Goal: Find contact information: Find contact information

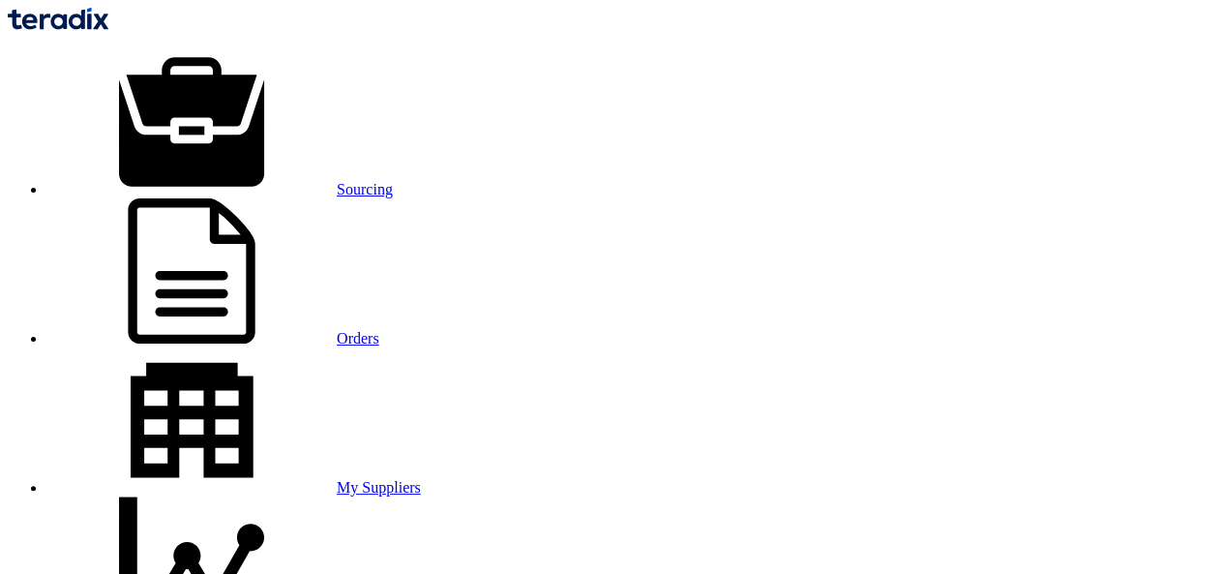
click at [252, 181] on link "Sourcing" at bounding box center [219, 189] width 346 height 16
click at [246, 181] on link "Sourcing" at bounding box center [219, 189] width 346 height 16
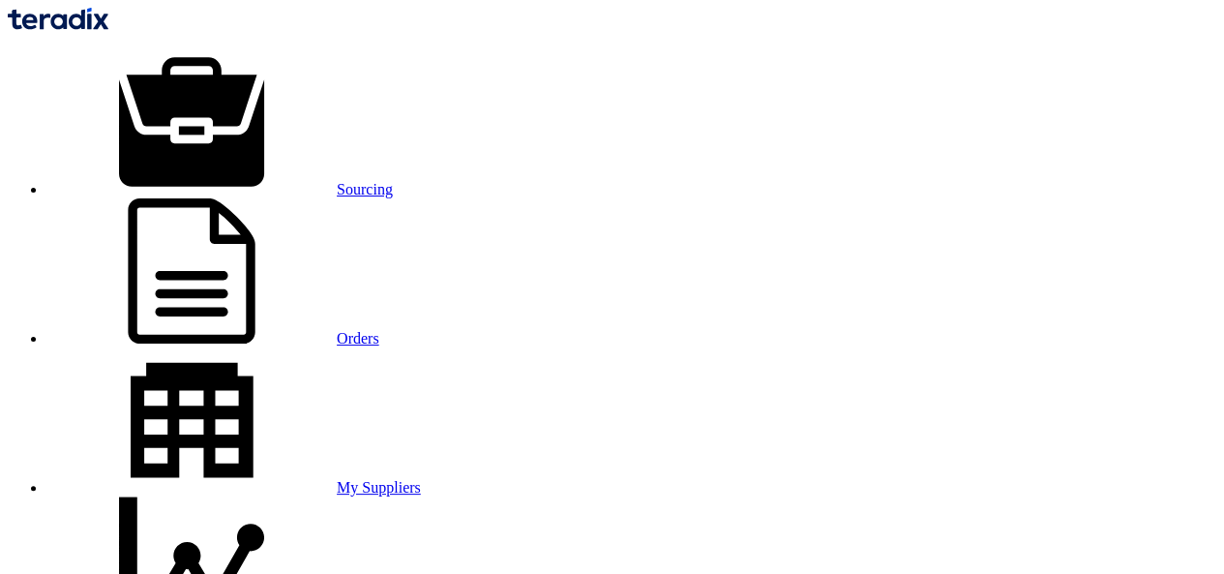
click at [259, 181] on link "Sourcing" at bounding box center [219, 189] width 346 height 16
click at [276, 181] on link "Sourcing" at bounding box center [219, 189] width 346 height 16
click at [283, 181] on link "Sourcing" at bounding box center [219, 189] width 346 height 16
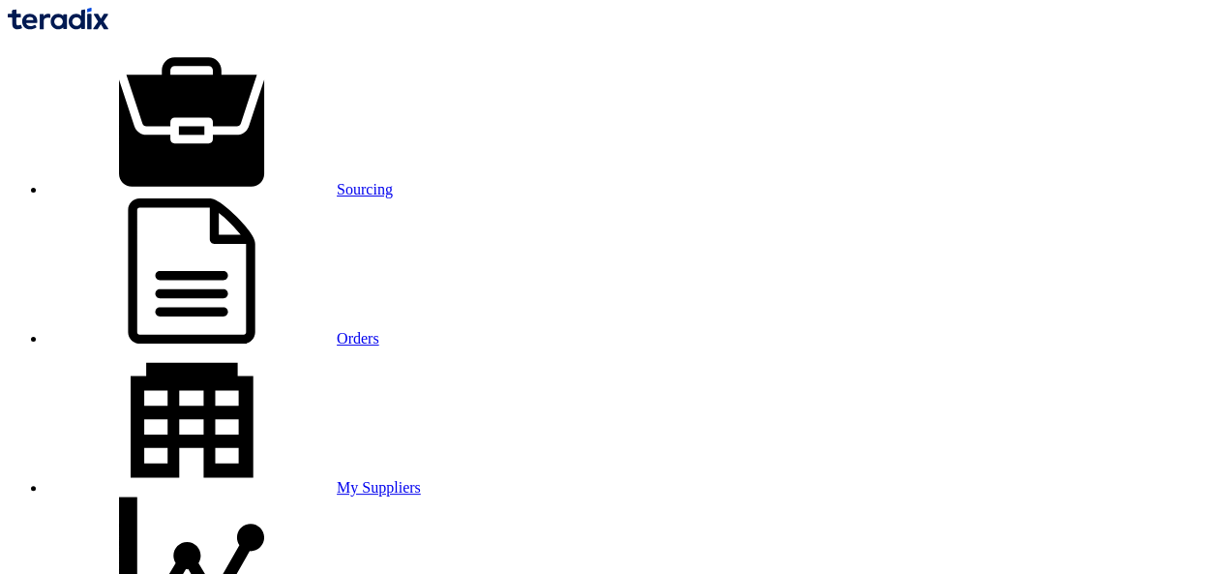
click at [195, 15] on div "Sourcing Orders My Suppliers Insights" at bounding box center [612, 327] width 1208 height 638
click at [263, 181] on link "Sourcing" at bounding box center [219, 189] width 346 height 16
click at [264, 181] on link "Sourcing" at bounding box center [219, 189] width 346 height 16
click at [421, 479] on link "My Suppliers" at bounding box center [233, 487] width 374 height 16
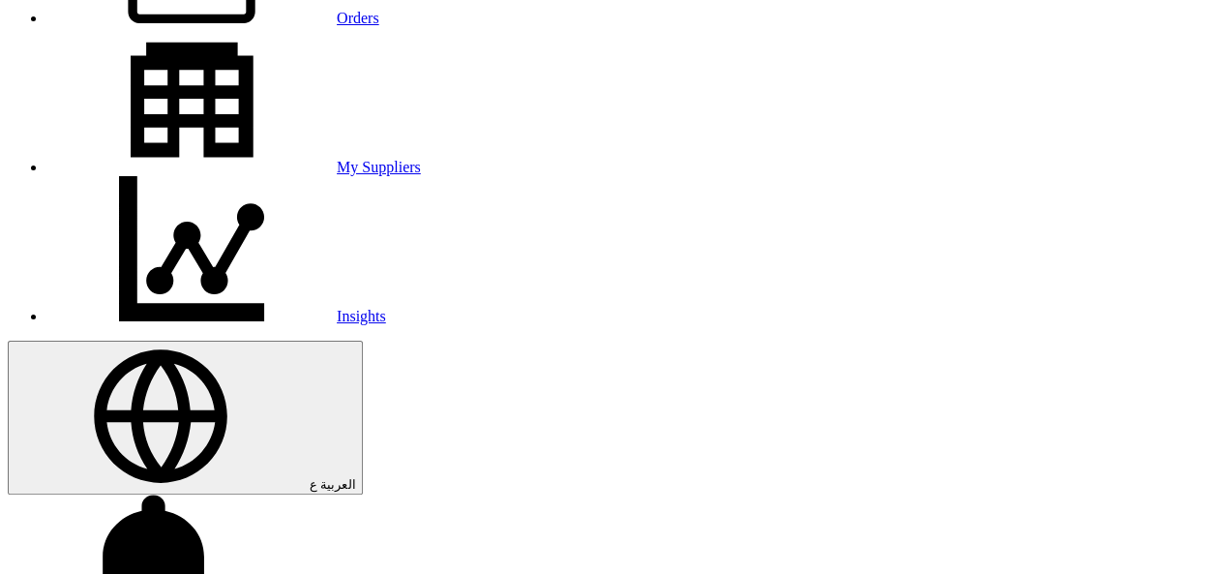
scroll to position [290, 0]
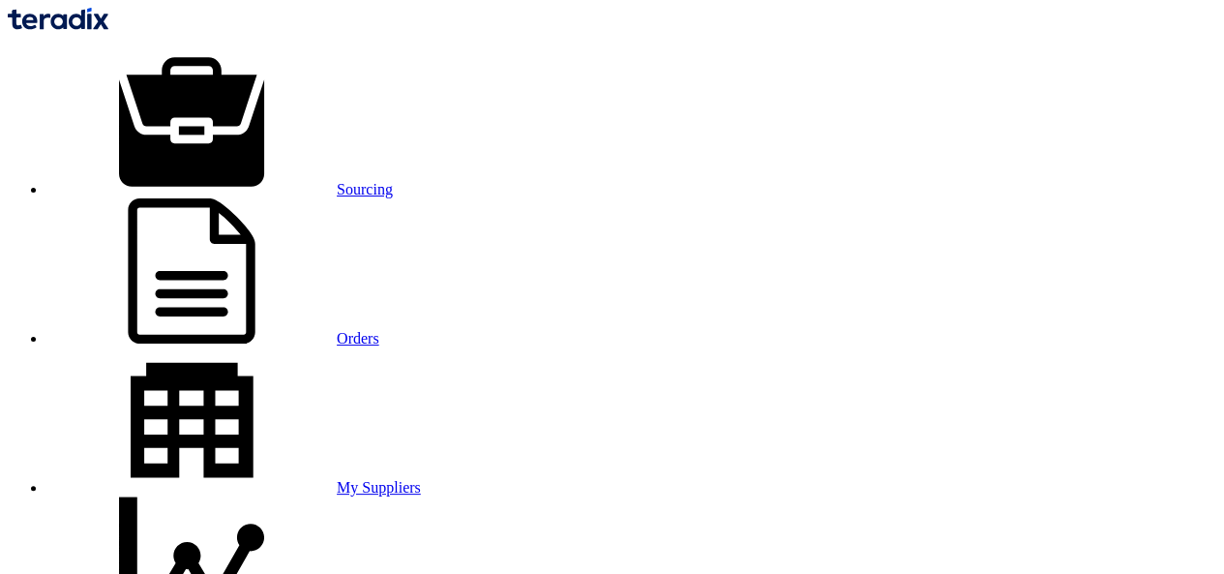
drag, startPoint x: 768, startPoint y: 411, endPoint x: 1013, endPoint y: 402, distance: 245.0
drag, startPoint x: 764, startPoint y: 409, endPoint x: 1004, endPoint y: 405, distance: 240.0
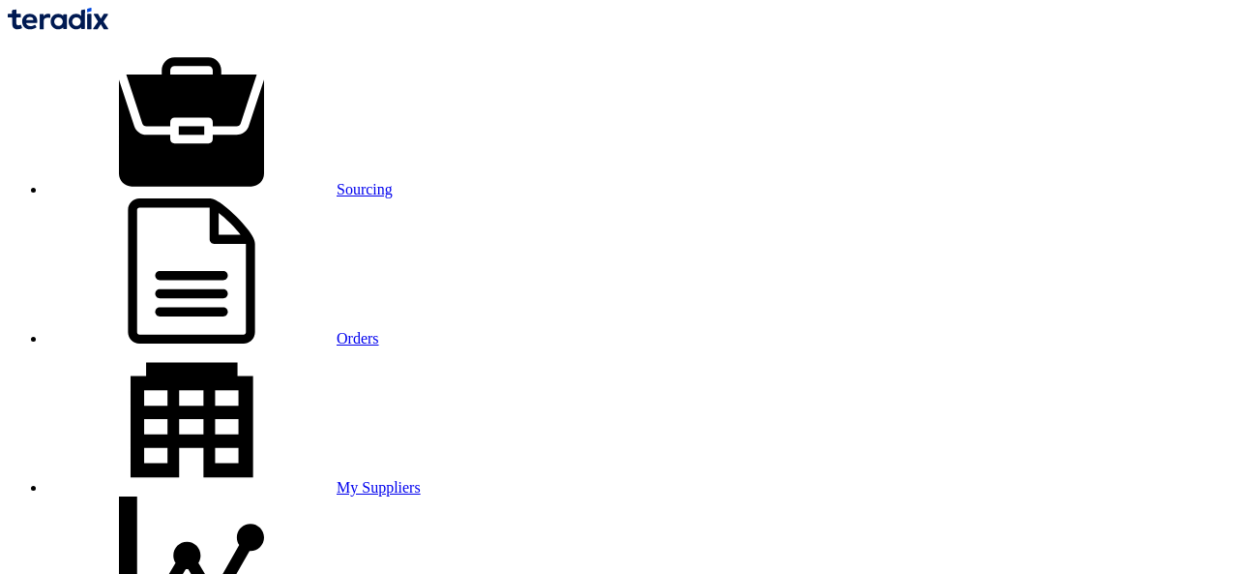
drag, startPoint x: 437, startPoint y: 336, endPoint x: 62, endPoint y: 336, distance: 375.4
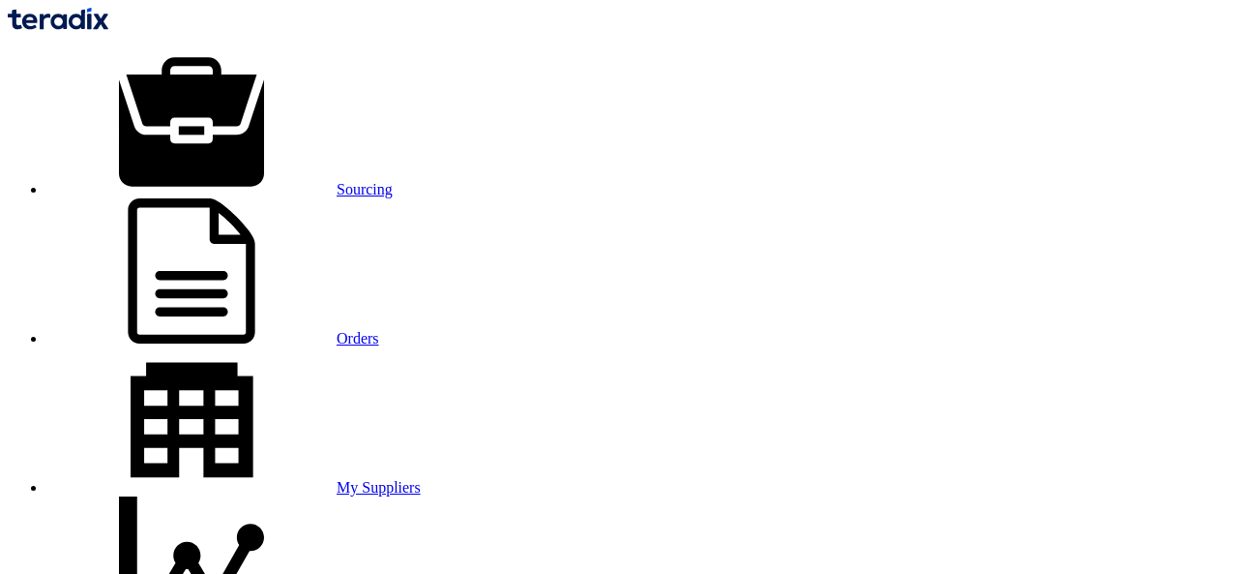
drag, startPoint x: 426, startPoint y: 320, endPoint x: 108, endPoint y: 319, distance: 317.4
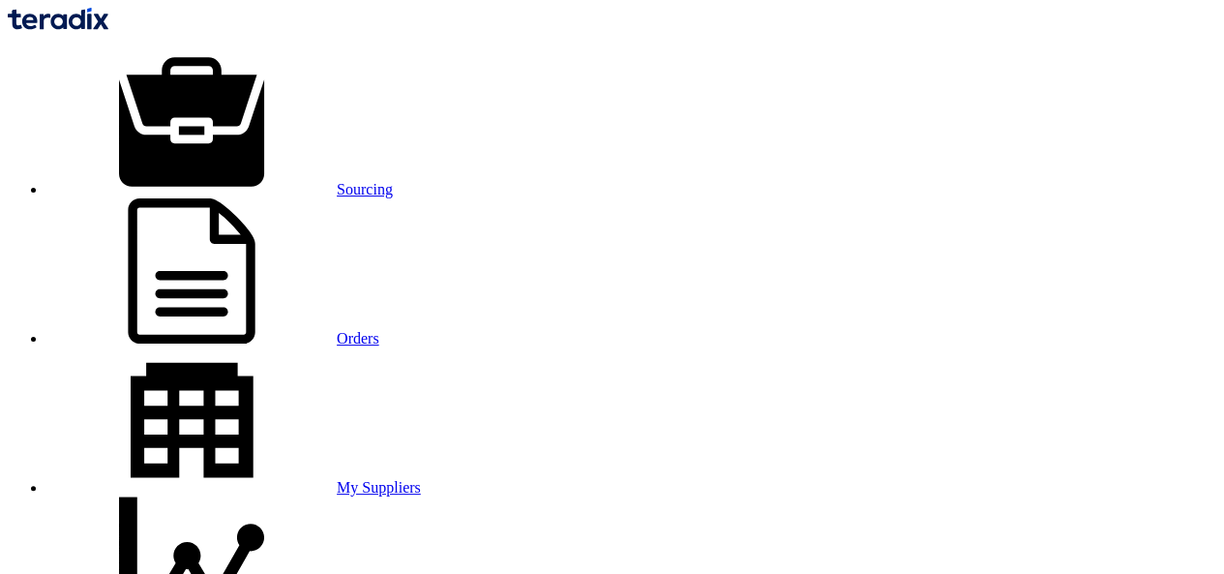
click at [232, 181] on link "Sourcing" at bounding box center [219, 189] width 346 height 16
click at [279, 181] on link "Sourcing" at bounding box center [219, 189] width 346 height 16
click at [253, 181] on link "Sourcing" at bounding box center [219, 189] width 346 height 16
click at [236, 181] on link "Sourcing" at bounding box center [219, 189] width 346 height 16
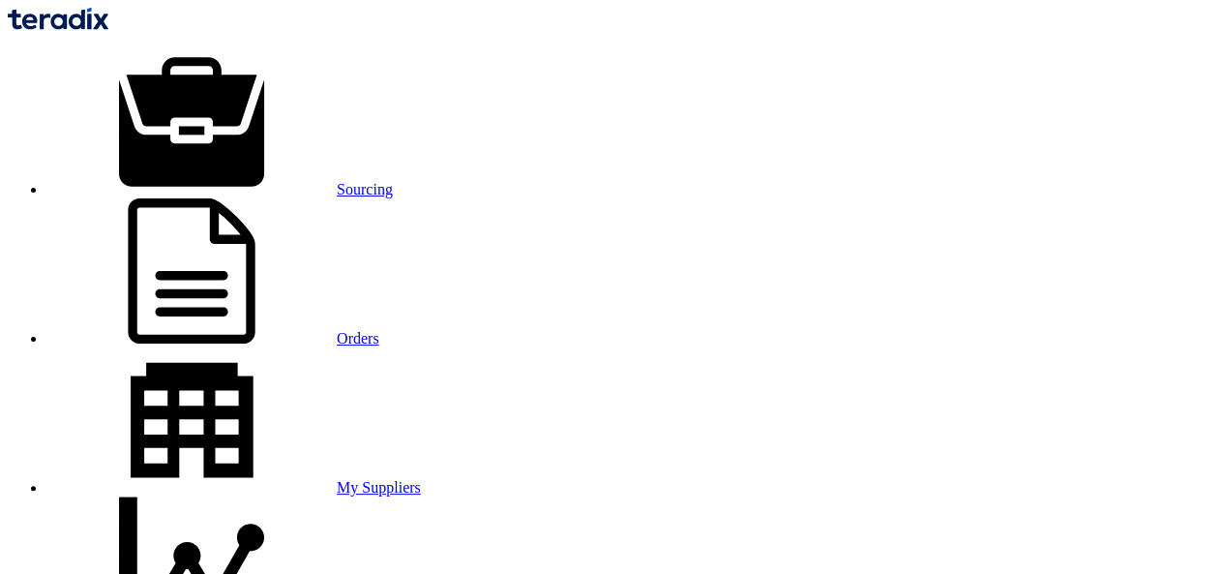
click at [273, 181] on link "Sourcing" at bounding box center [219, 189] width 346 height 16
click at [257, 181] on link "Sourcing" at bounding box center [219, 189] width 346 height 16
click at [255, 181] on link "Sourcing" at bounding box center [219, 189] width 346 height 16
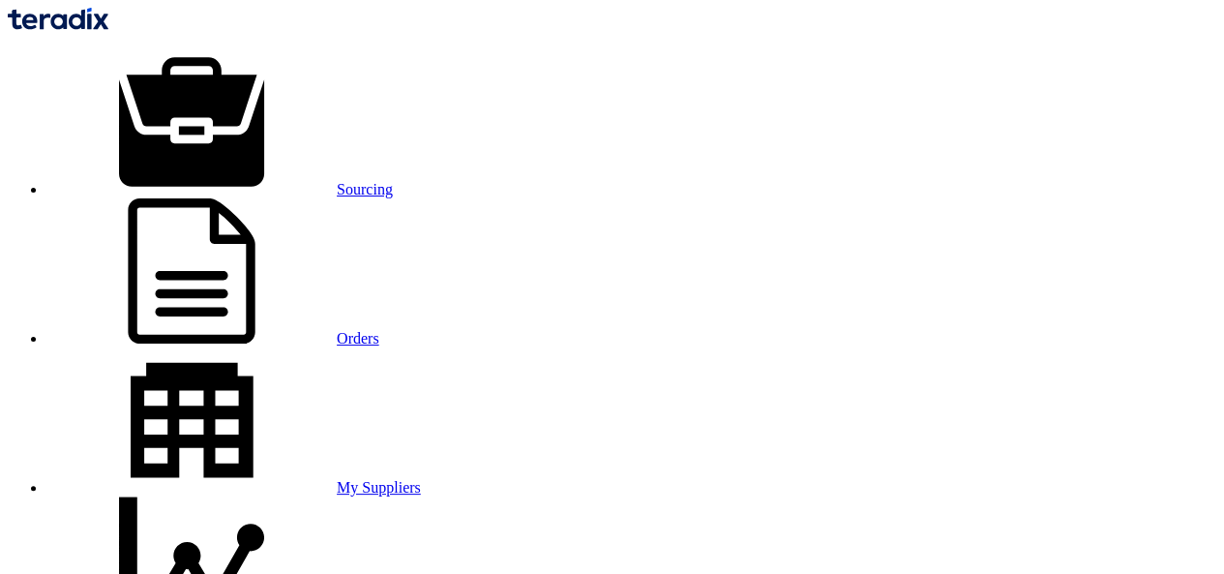
click at [255, 181] on link "Sourcing" at bounding box center [219, 189] width 346 height 16
